Goal: Information Seeking & Learning: Find specific fact

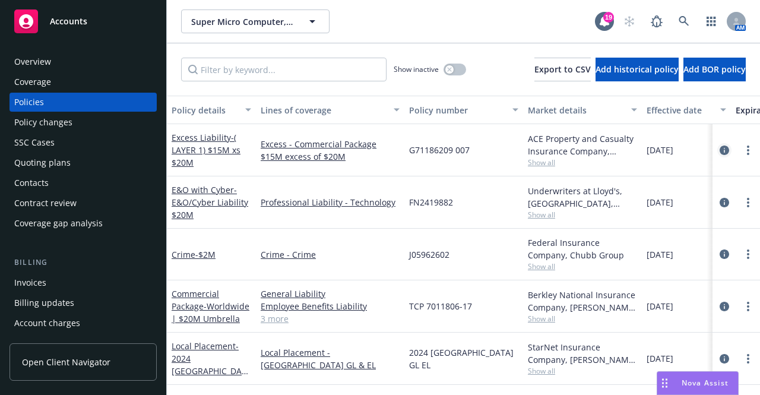
click at [720, 149] on icon "circleInformation" at bounding box center [725, 151] width 10 height 10
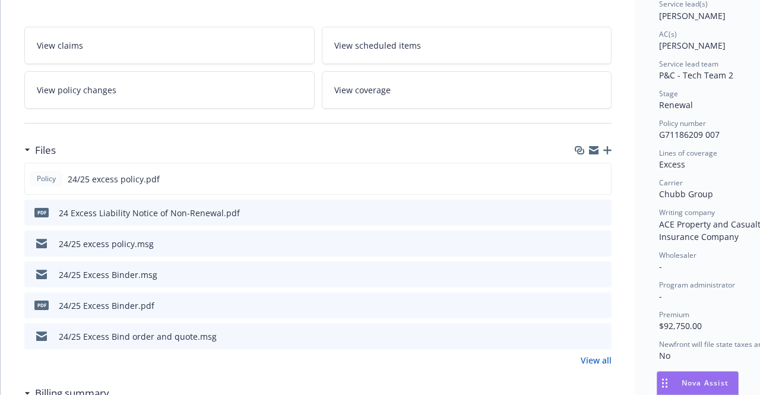
scroll to position [193, 0]
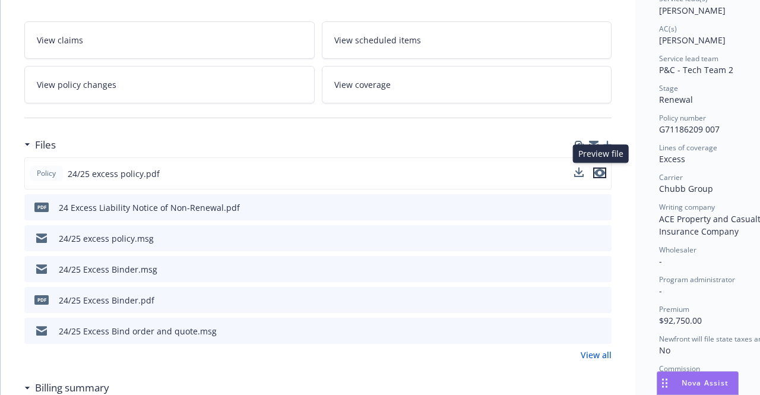
click at [601, 171] on icon "preview file" at bounding box center [600, 173] width 11 height 8
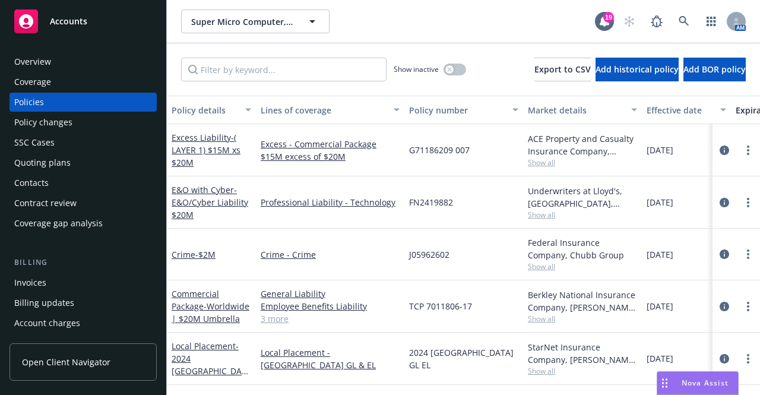
scroll to position [27, 0]
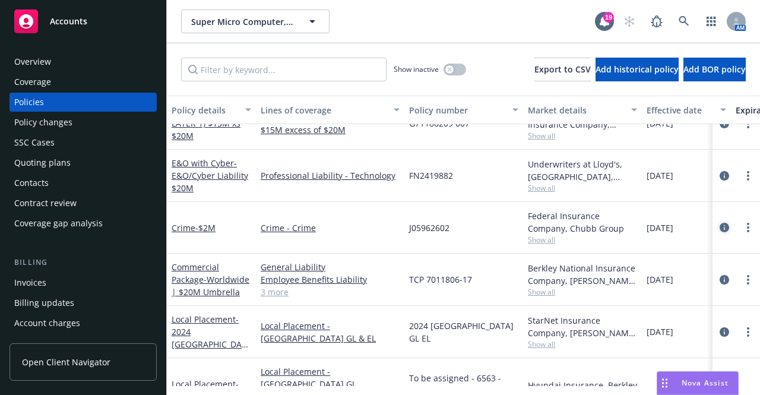
click at [720, 230] on icon "circleInformation" at bounding box center [725, 228] width 10 height 10
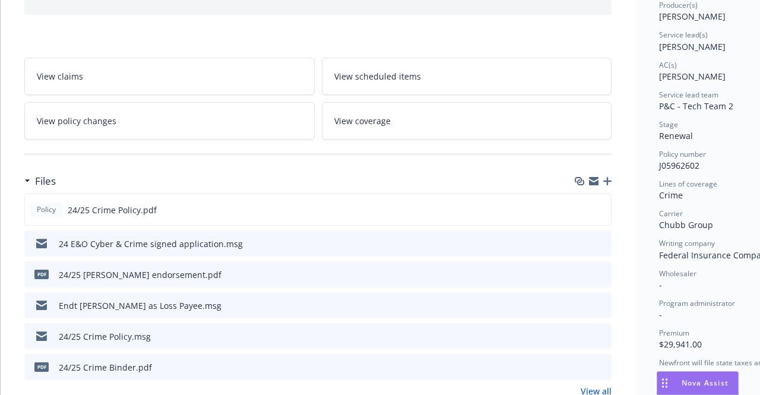
scroll to position [181, 0]
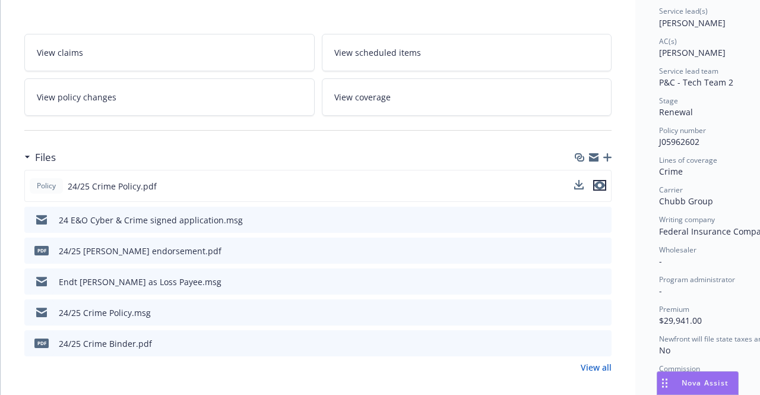
click at [603, 181] on icon "preview file" at bounding box center [600, 185] width 11 height 8
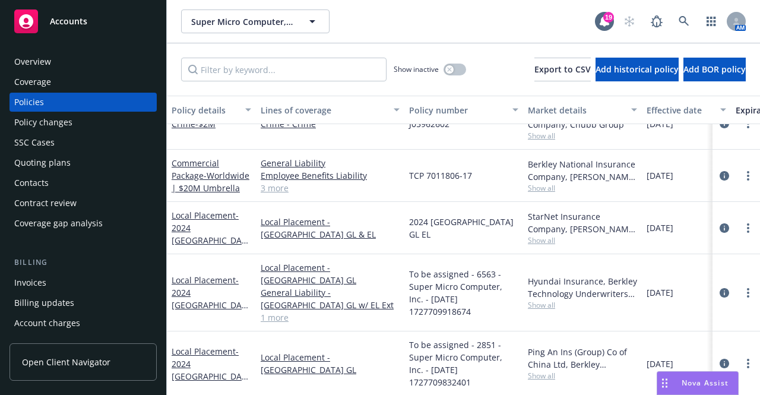
scroll to position [131, 0]
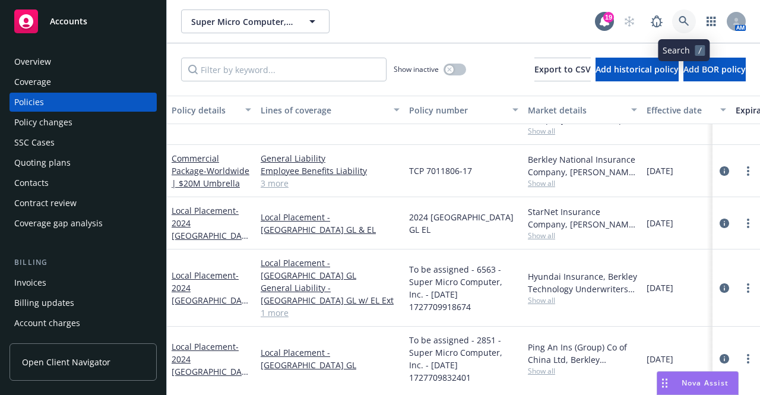
click at [683, 16] on icon at bounding box center [684, 21] width 11 height 11
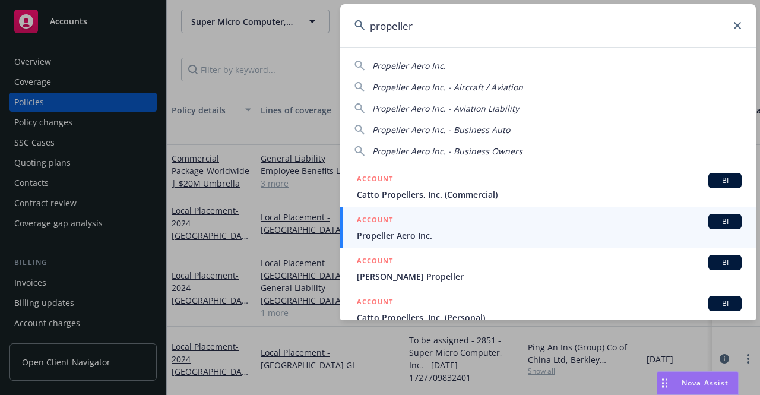
type input "propeller"
click at [402, 235] on span "Propeller Aero Inc." at bounding box center [549, 235] width 385 height 12
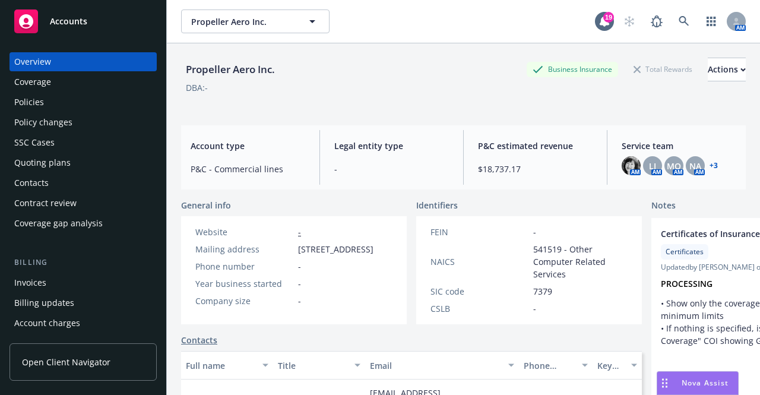
click at [88, 96] on div "Policies" at bounding box center [83, 102] width 138 height 19
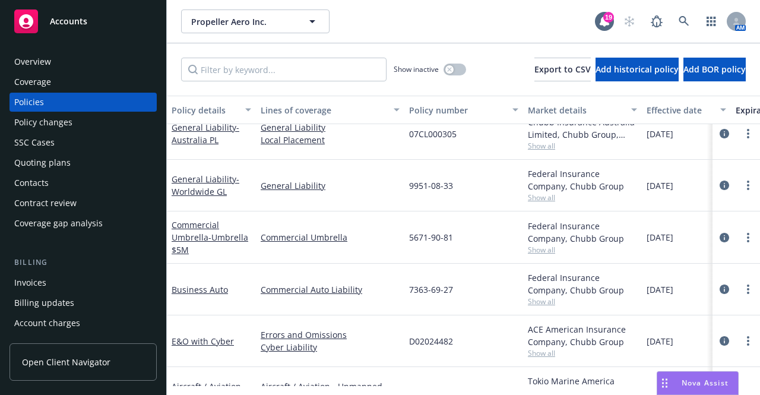
scroll to position [167, 0]
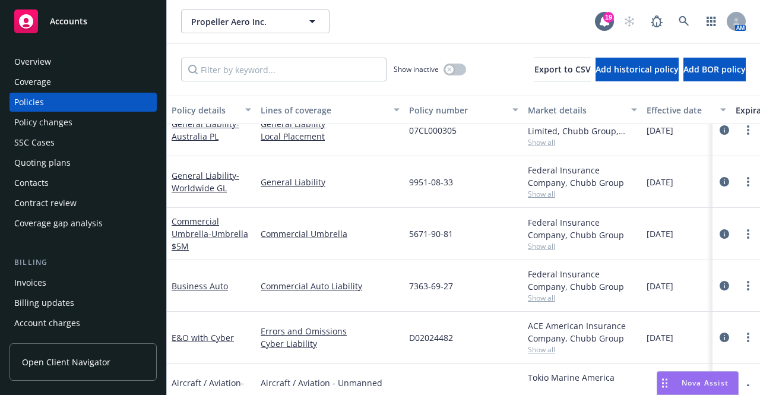
click at [55, 166] on div "Quoting plans" at bounding box center [42, 162] width 56 height 19
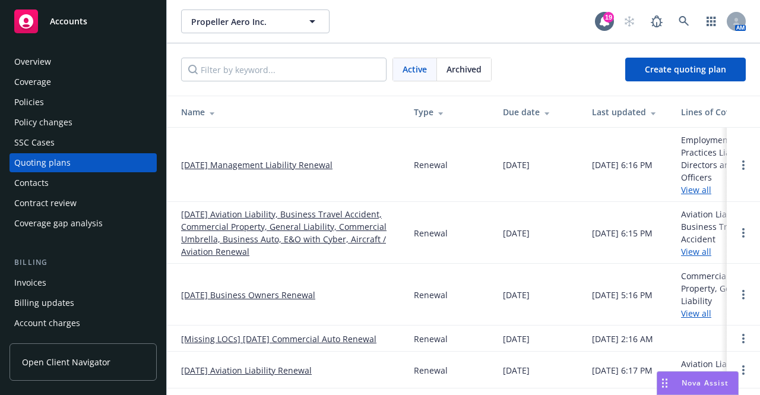
click at [267, 225] on link "[DATE] Aviation Liability, Business Travel Accident, Commercial Property, Gener…" at bounding box center [288, 233] width 214 height 50
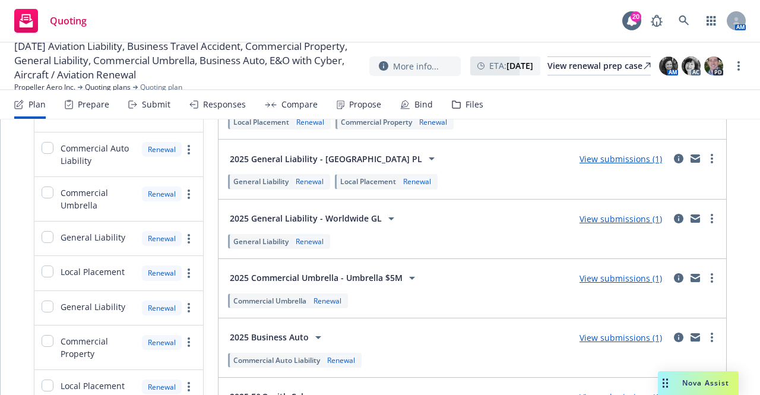
scroll to position [253, 0]
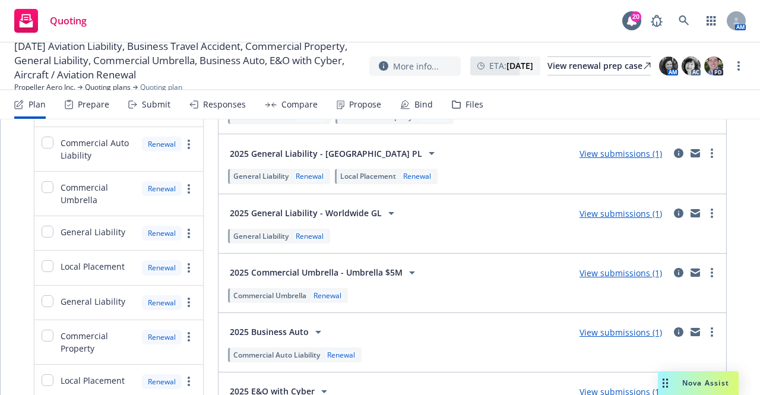
click at [610, 211] on link "View submissions (1)" at bounding box center [621, 213] width 83 height 11
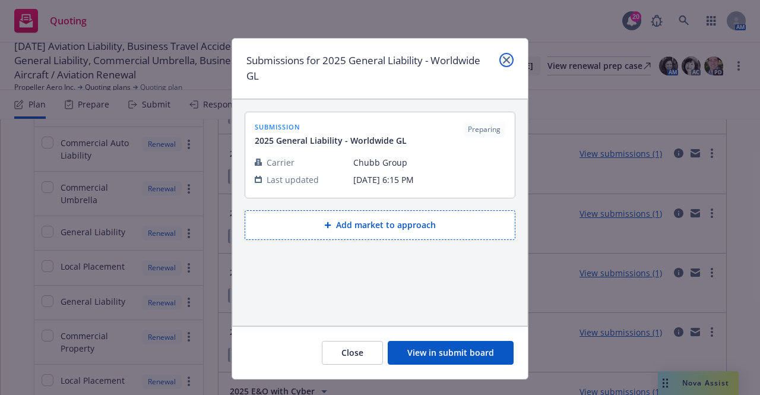
click at [500, 64] on link "close" at bounding box center [507, 60] width 14 height 14
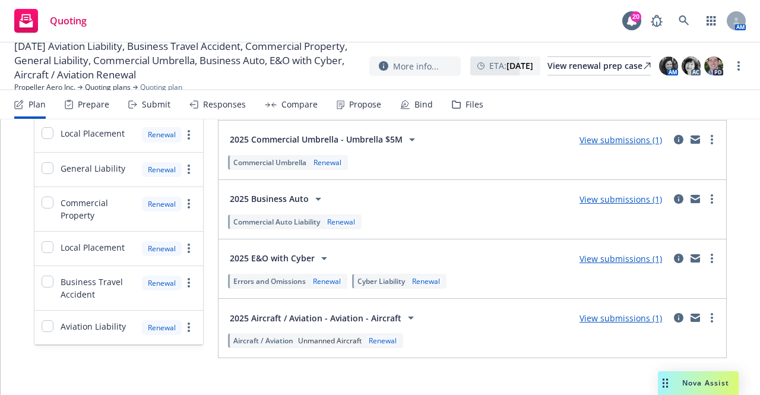
scroll to position [389, 0]
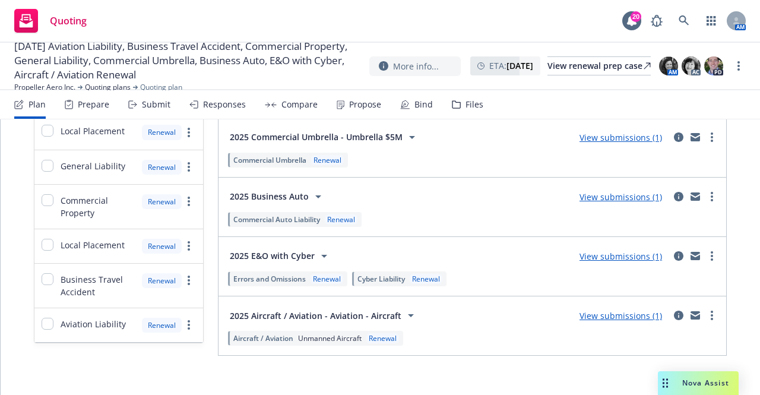
click at [630, 254] on link "View submissions (1)" at bounding box center [621, 256] width 83 height 11
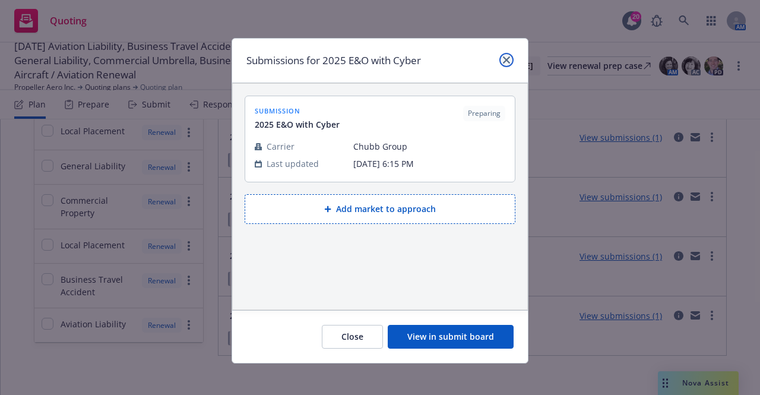
click at [503, 59] on icon "close" at bounding box center [506, 59] width 7 height 7
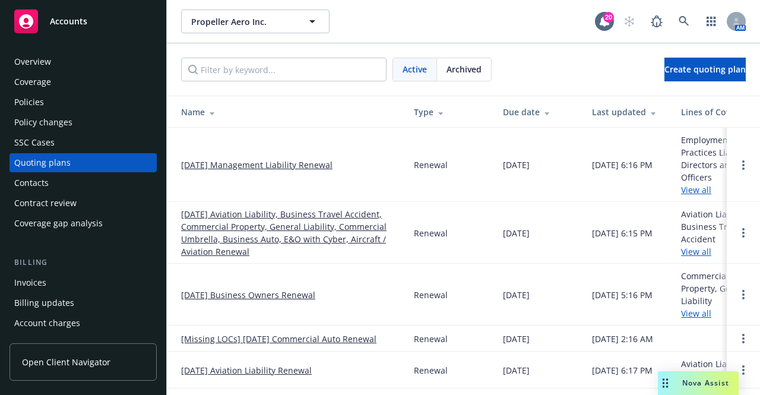
click at [49, 141] on div "SSC Cases" at bounding box center [34, 142] width 40 height 19
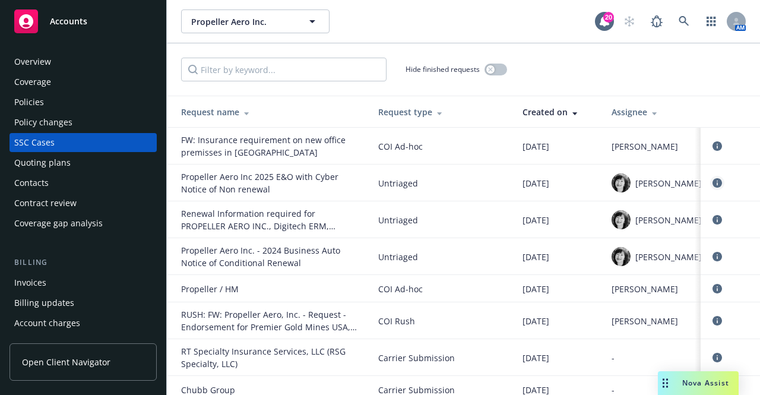
click at [713, 182] on icon "circleInformation" at bounding box center [718, 183] width 10 height 10
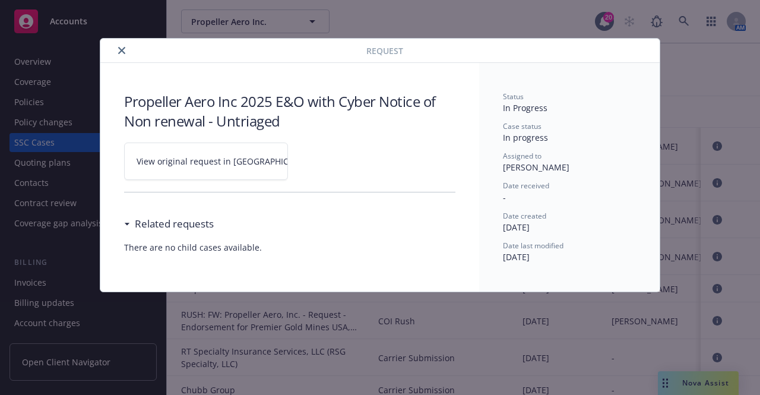
click at [217, 155] on span "View original request in [GEOGRAPHIC_DATA]" at bounding box center [227, 161] width 180 height 12
click at [122, 50] on icon "close" at bounding box center [121, 50] width 7 height 7
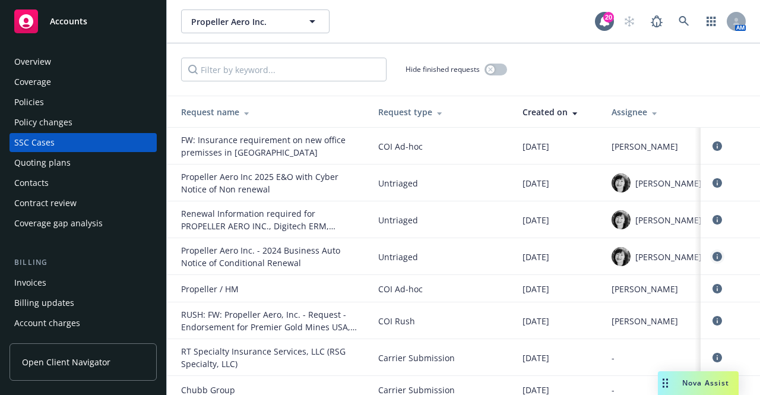
click at [713, 254] on icon "circleInformation" at bounding box center [718, 257] width 10 height 10
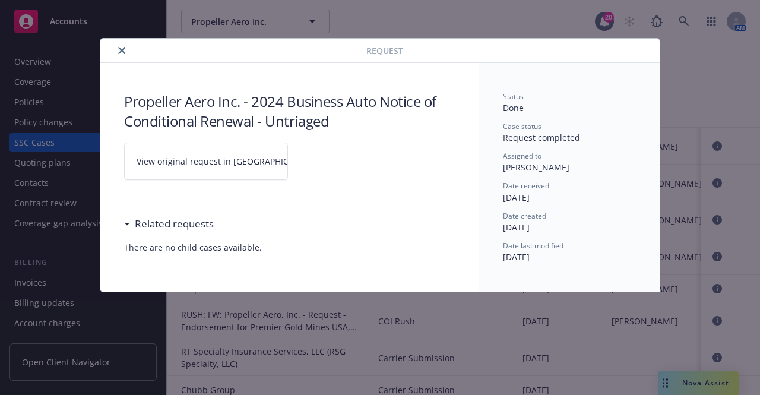
click at [217, 163] on span "View original request in [GEOGRAPHIC_DATA]" at bounding box center [227, 161] width 180 height 12
click at [121, 49] on icon "close" at bounding box center [121, 50] width 7 height 7
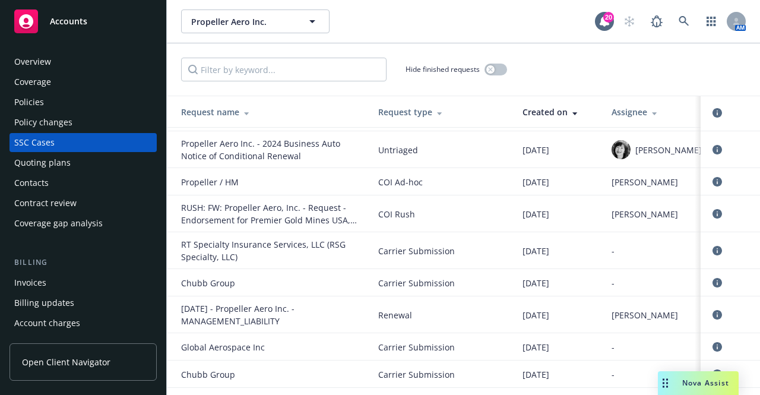
scroll to position [116, 0]
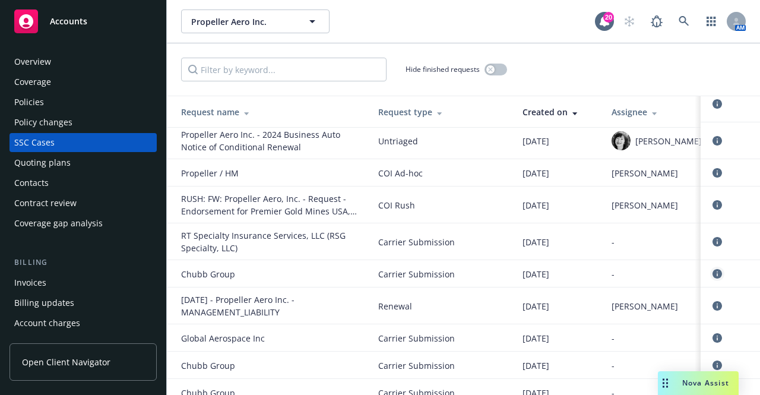
click at [713, 279] on icon "circleInformation" at bounding box center [718, 274] width 10 height 10
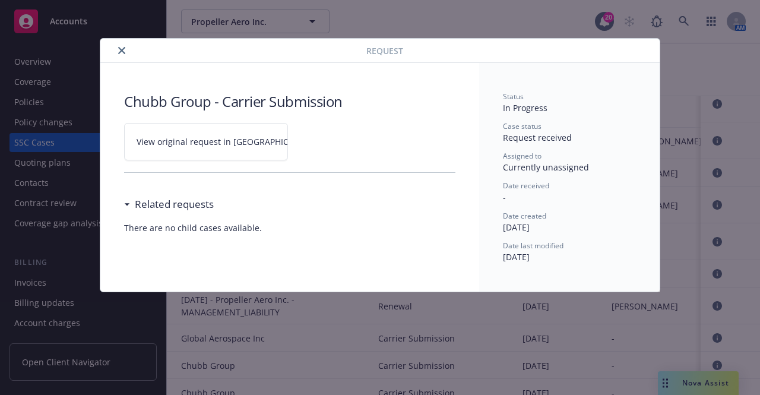
click at [208, 145] on span "View original request in [GEOGRAPHIC_DATA]" at bounding box center [227, 141] width 180 height 12
click at [122, 49] on icon "close" at bounding box center [121, 50] width 7 height 7
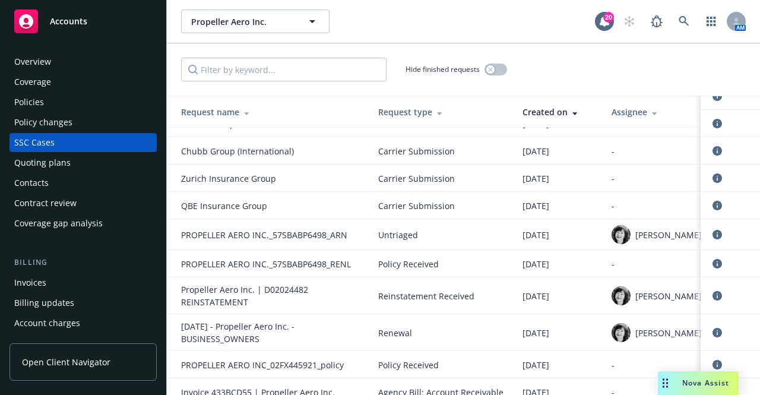
scroll to position [479, 0]
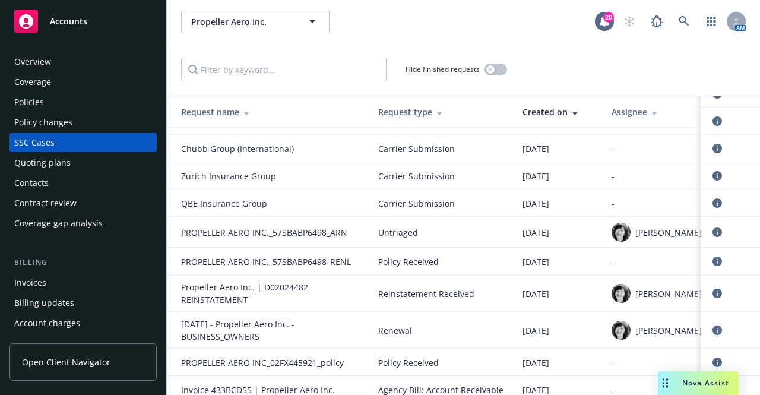
click at [713, 335] on icon "circleInformation" at bounding box center [718, 331] width 10 height 10
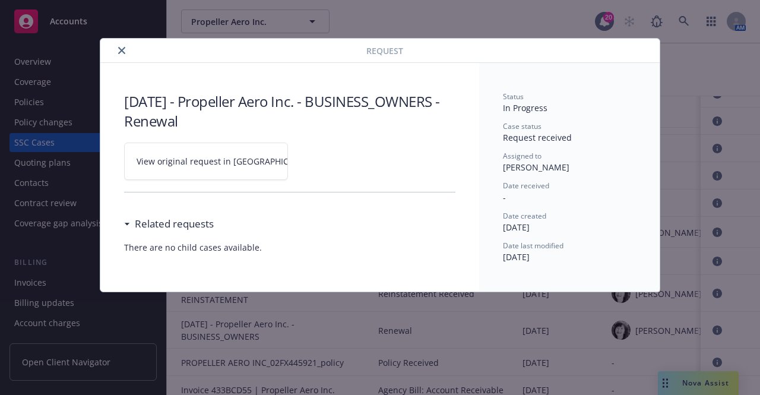
click at [190, 160] on span "View original request in [GEOGRAPHIC_DATA]" at bounding box center [227, 161] width 180 height 12
click at [122, 49] on icon "close" at bounding box center [121, 50] width 7 height 7
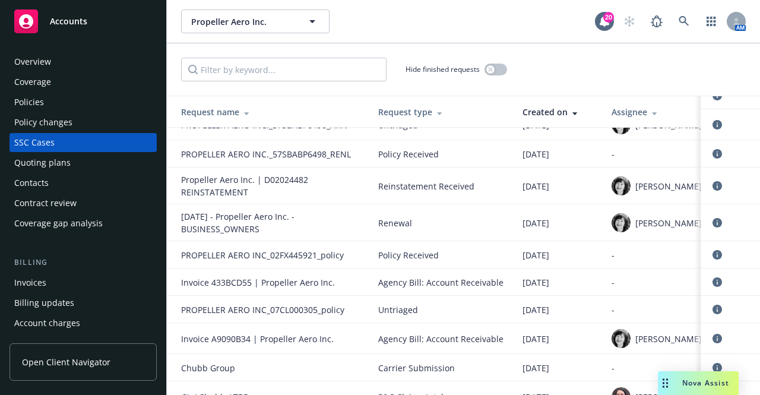
scroll to position [589, 0]
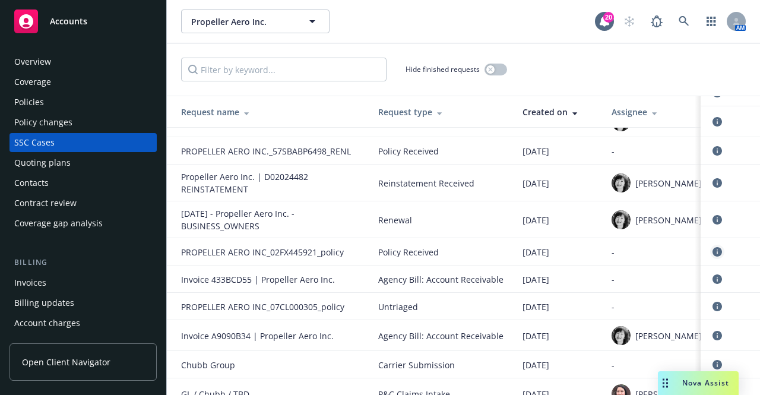
click at [713, 257] on icon "circleInformation" at bounding box center [718, 252] width 10 height 10
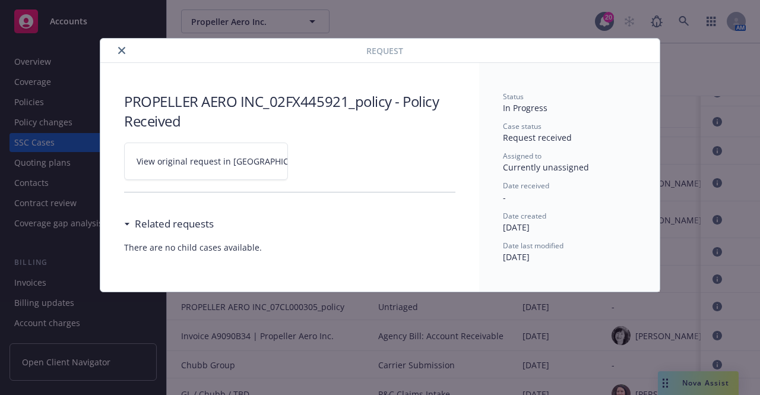
click at [226, 155] on span "View original request in [GEOGRAPHIC_DATA]" at bounding box center [227, 161] width 180 height 12
click at [125, 49] on icon "close" at bounding box center [121, 50] width 7 height 7
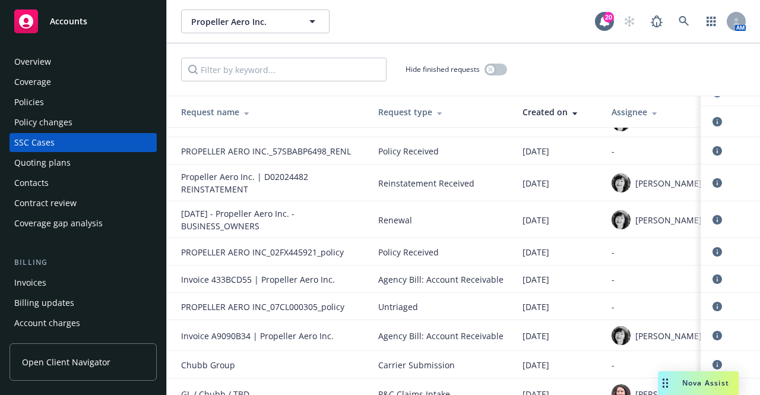
click at [706, 384] on span "Nova Assist" at bounding box center [706, 383] width 47 height 10
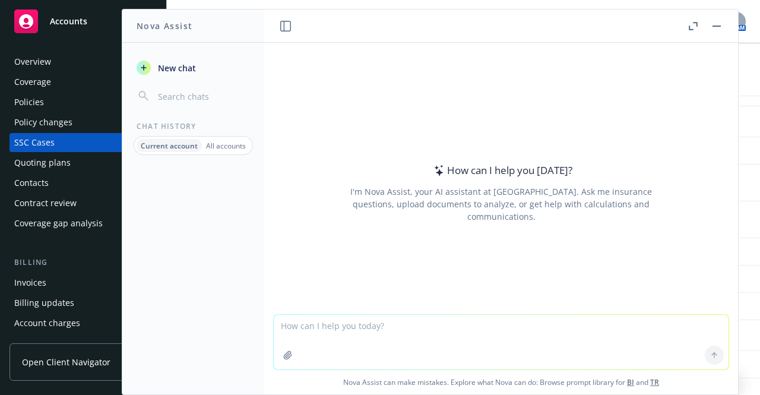
click at [340, 332] on textarea at bounding box center [501, 342] width 455 height 55
type textarea "Who is our Chubb underwriter?"
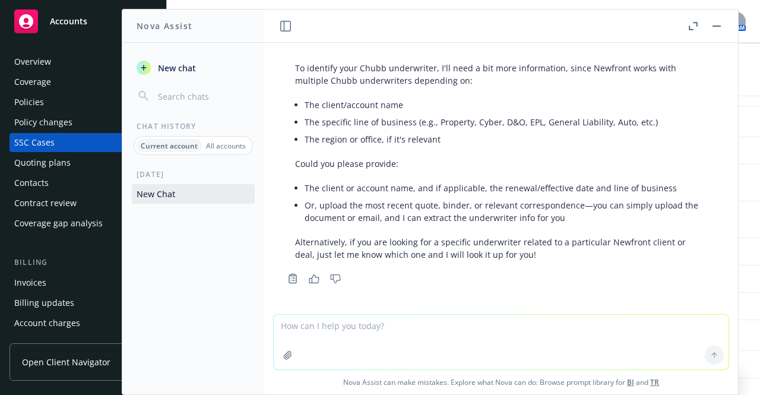
scroll to position [32, 0]
type textarea "Propeller Aero"
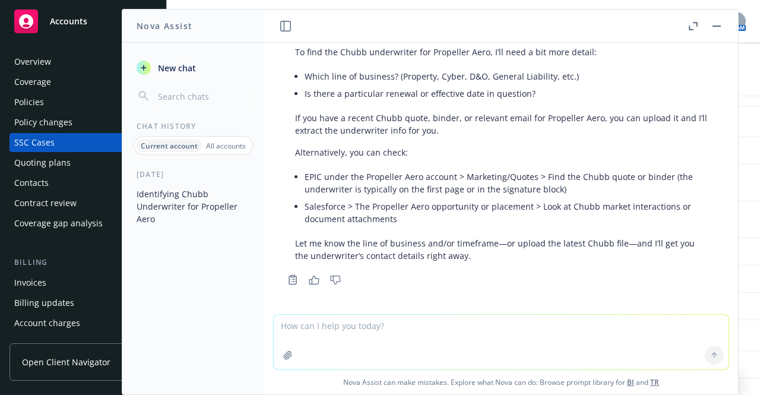
scroll to position [330, 0]
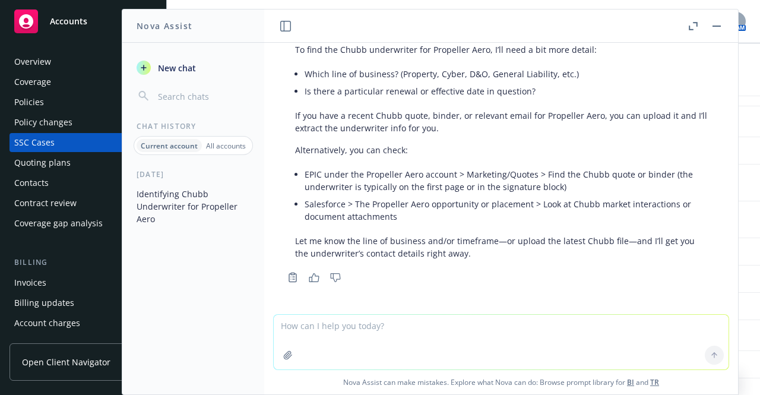
click at [718, 30] on button "button" at bounding box center [717, 26] width 14 height 14
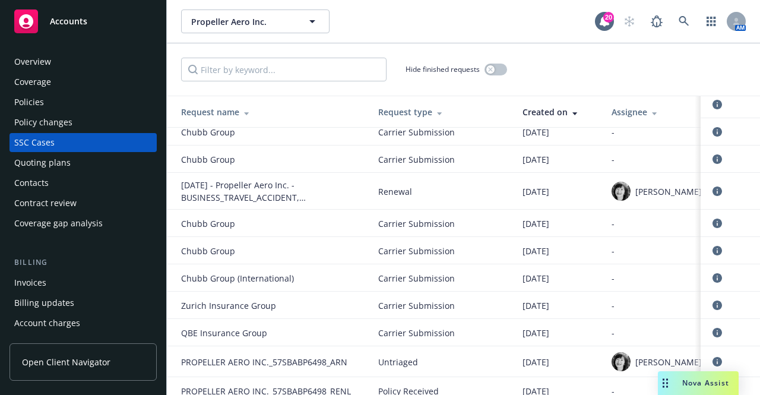
scroll to position [0, 0]
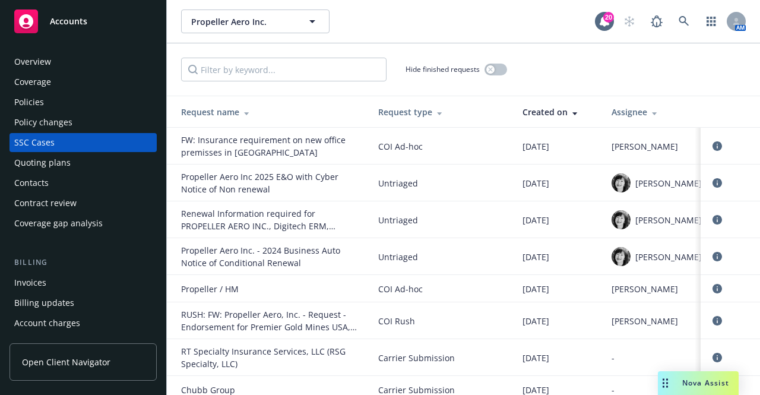
click at [36, 99] on div "Policies" at bounding box center [29, 102] width 30 height 19
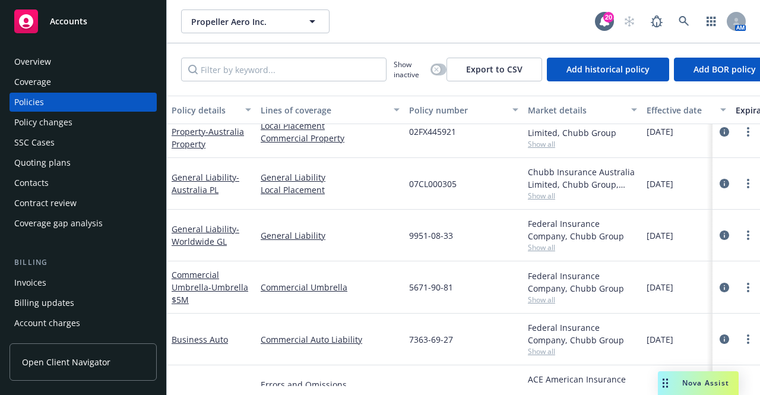
scroll to position [166, 0]
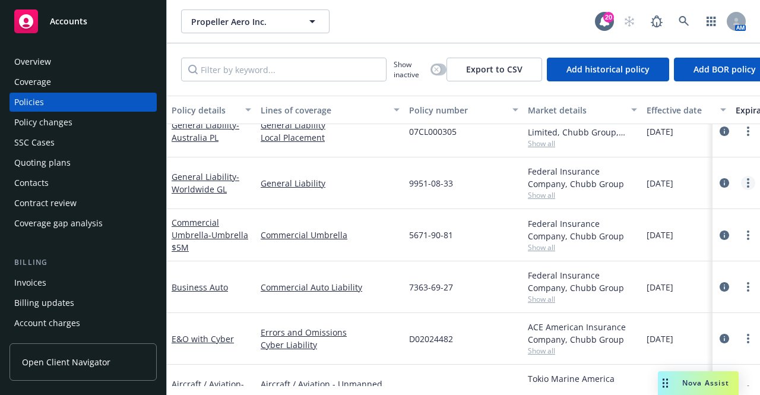
click at [747, 185] on circle "more" at bounding box center [748, 186] width 2 height 2
click at [291, 180] on link "General Liability" at bounding box center [330, 183] width 139 height 12
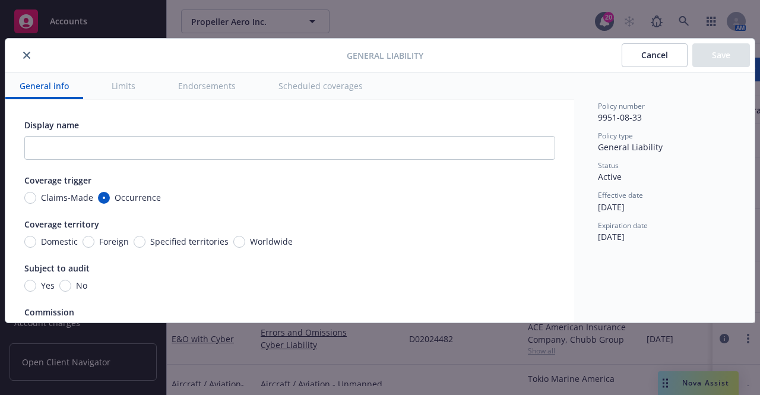
click at [30, 58] on button "close" at bounding box center [27, 55] width 14 height 14
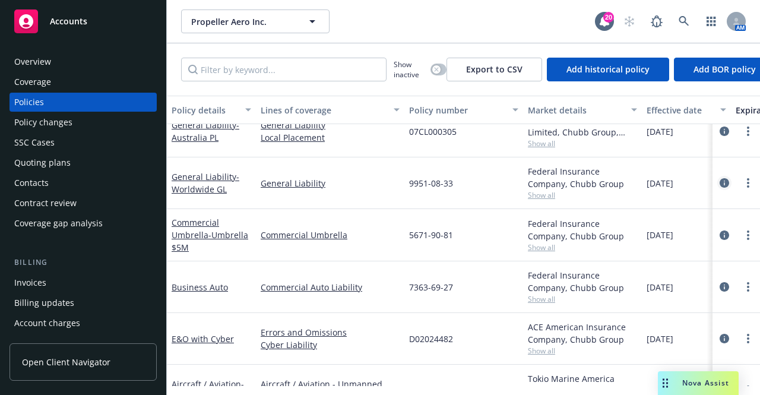
click at [720, 181] on icon "circleInformation" at bounding box center [725, 183] width 10 height 10
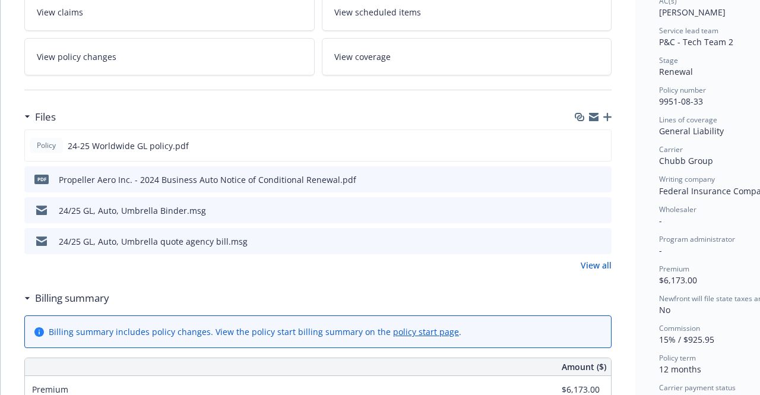
scroll to position [230, 0]
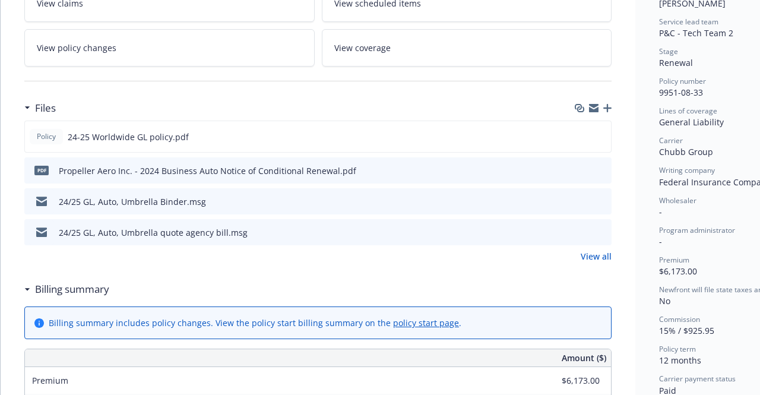
click at [601, 197] on icon "preview file" at bounding box center [600, 201] width 11 height 8
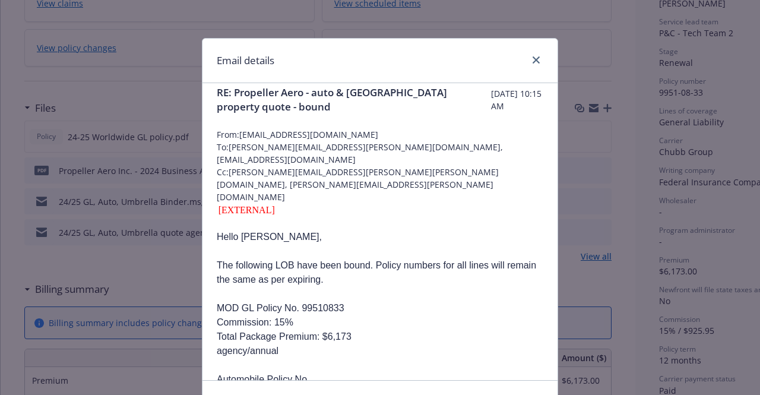
scroll to position [0, 0]
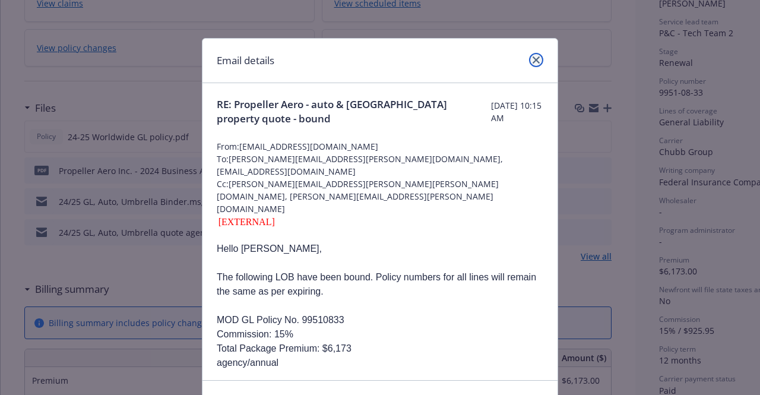
click at [535, 62] on icon "close" at bounding box center [536, 59] width 7 height 7
